Goal: Task Accomplishment & Management: Use online tool/utility

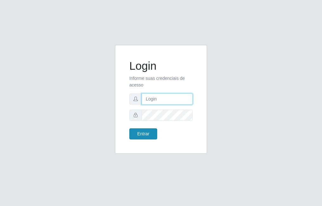
type input "raiane@B7"
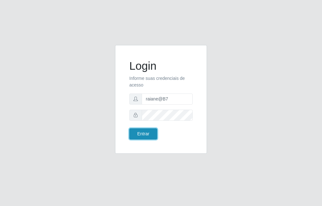
click at [143, 136] on button "Entrar" at bounding box center [143, 133] width 28 height 11
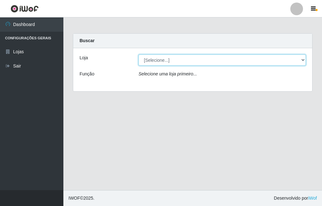
click at [159, 61] on select "[Selecione...] Bemais Supermercados - B7 Oitizeiro" at bounding box center [221, 59] width 167 height 11
select select "411"
click at [138, 54] on select "[Selecione...] Bemais Supermercados - B7 Oitizeiro" at bounding box center [221, 59] width 167 height 11
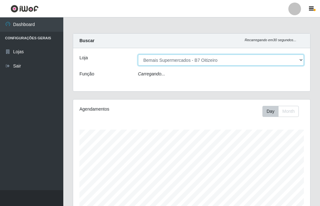
scroll to position [131, 237]
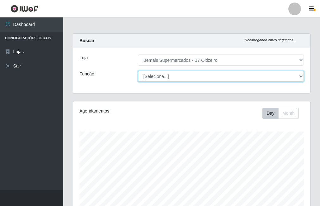
click at [165, 76] on select "[Selecione...] ASG ASG + ASG ++ Auxiliar de Estacionamento Auxiliar de Estacion…" at bounding box center [221, 76] width 166 height 11
select select "72"
click at [138, 71] on select "[Selecione...] ASG ASG + ASG ++ Auxiliar de Estacionamento Auxiliar de Estacion…" at bounding box center [221, 76] width 166 height 11
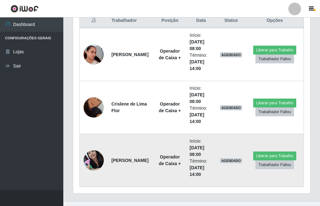
scroll to position [261, 0]
